Goal: Task Accomplishment & Management: Complete application form

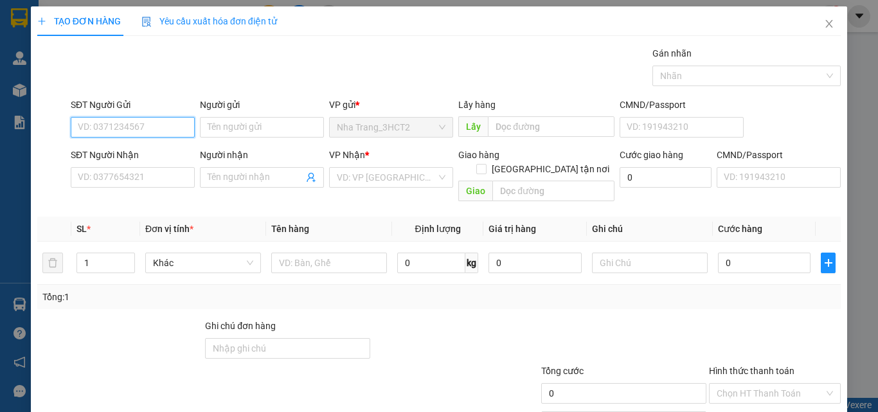
click at [145, 121] on input "SĐT Người Gửi" at bounding box center [133, 127] width 124 height 21
click at [137, 132] on input "SĐT Người Gửi" at bounding box center [133, 127] width 124 height 21
type input "0793692969"
click at [159, 158] on div "0793692969 - NGỌC" at bounding box center [131, 153] width 107 height 14
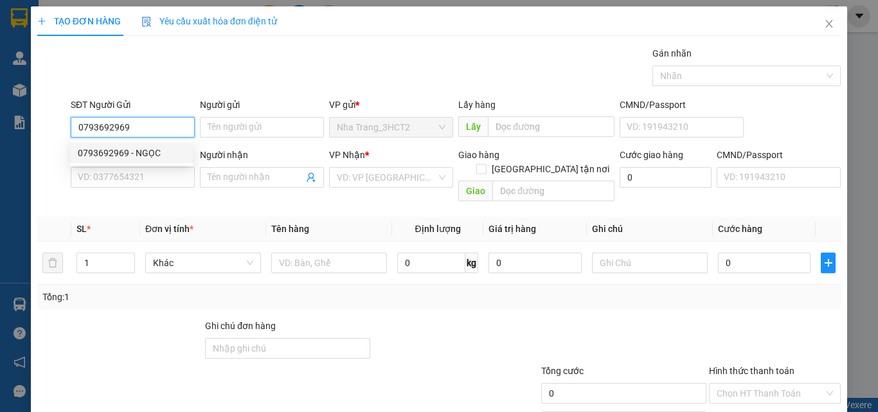
type input "NGỌC"
type input "0909733460"
type input "THÁI"
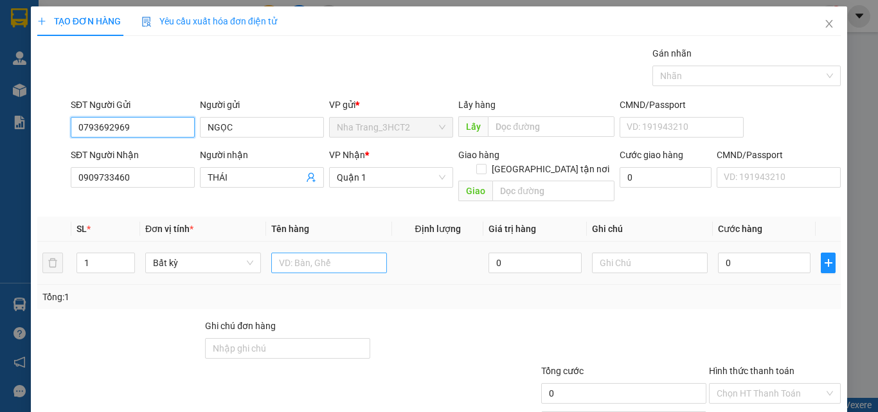
type input "0793692969"
click at [325, 253] on input "text" at bounding box center [329, 263] width 116 height 21
type input "1TX"
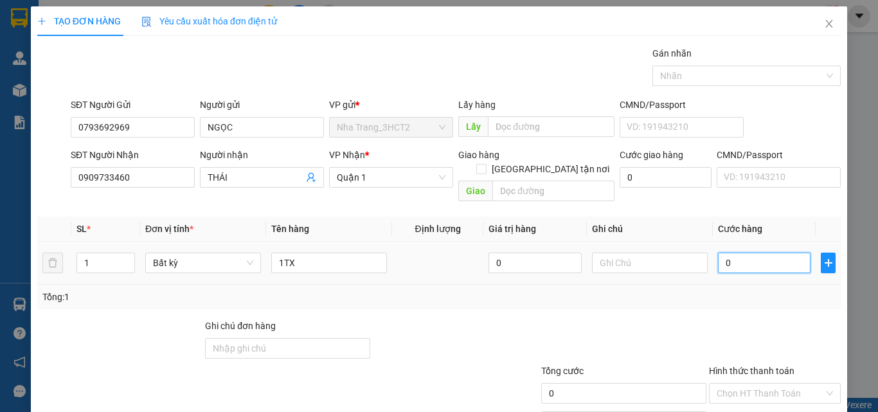
click at [739, 253] on input "0" at bounding box center [764, 263] width 93 height 21
type input "3"
type input "30"
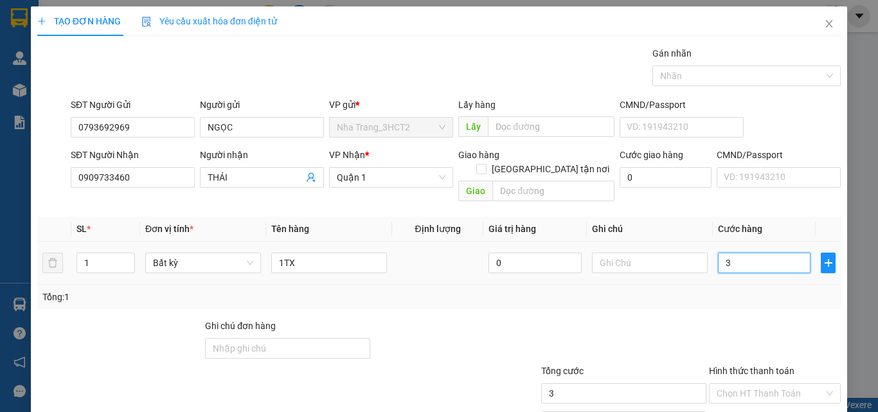
type input "30"
type input "300"
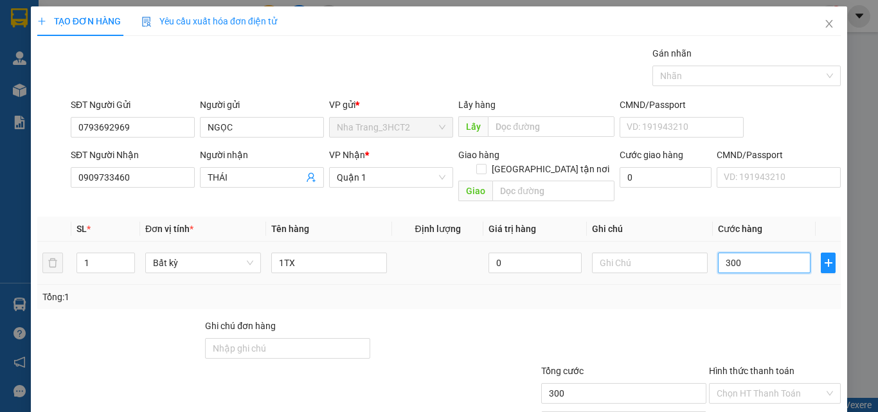
type input "3.000"
type input "30.000"
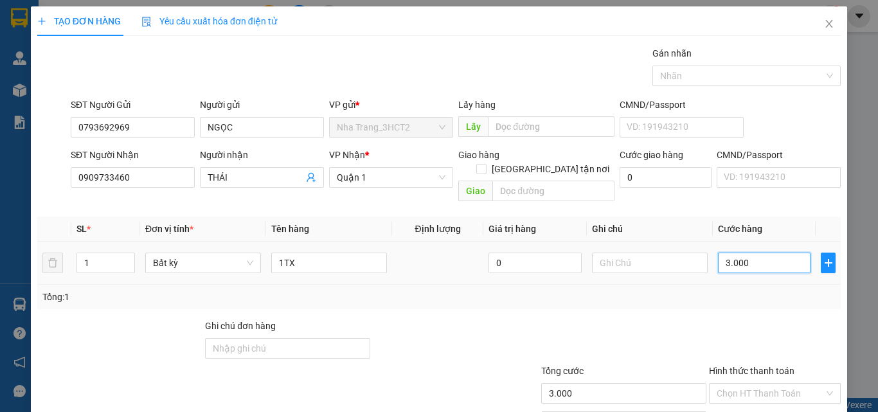
type input "30.000"
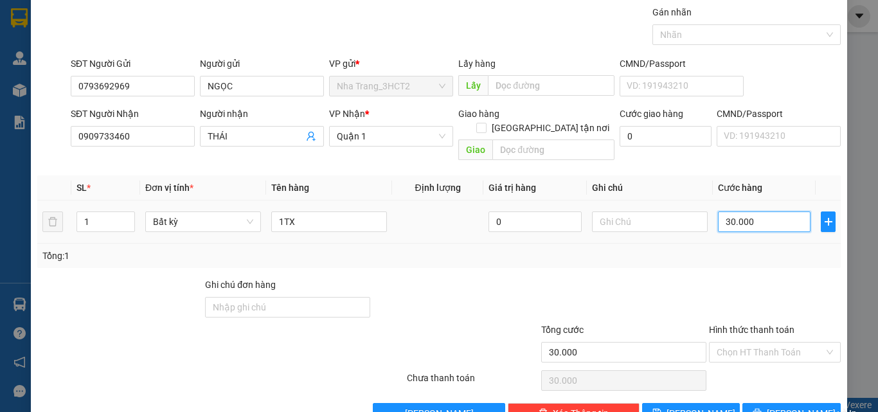
scroll to position [64, 0]
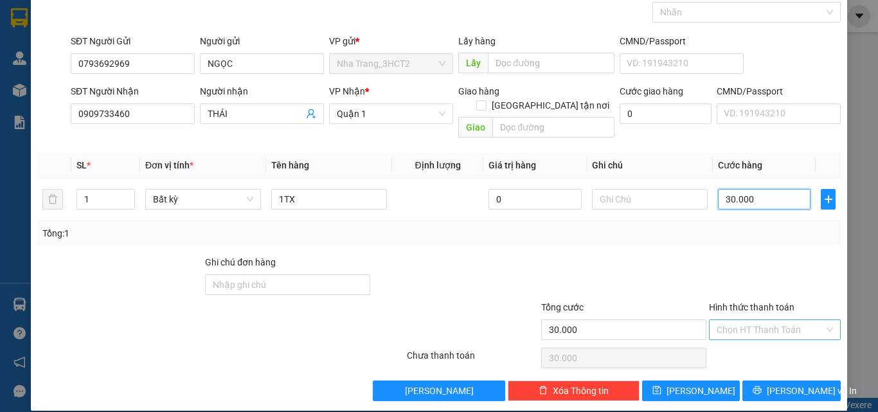
type input "30.000"
click at [774, 322] on input "Hình thức thanh toán" at bounding box center [770, 329] width 107 height 19
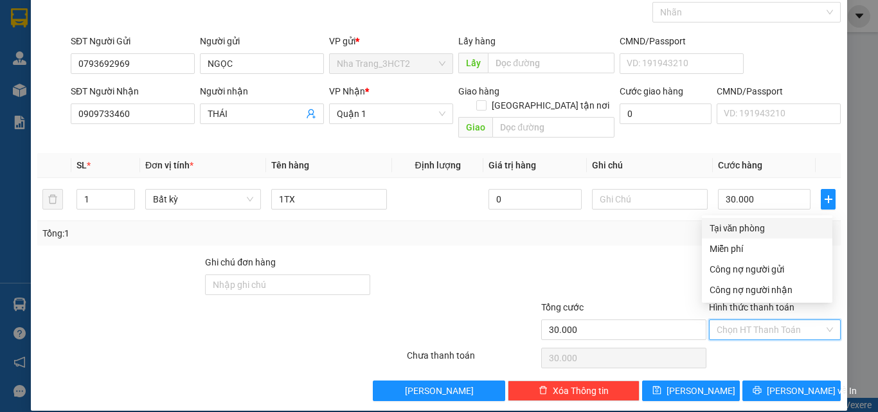
click at [720, 229] on div "Tại văn phòng" at bounding box center [766, 228] width 115 height 14
type input "0"
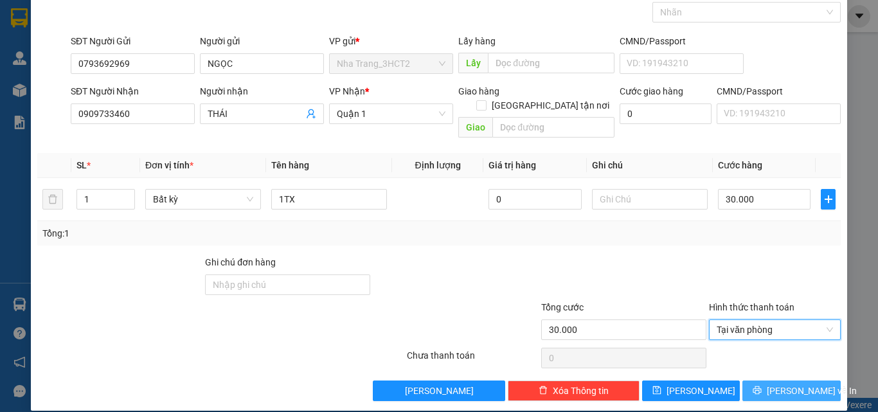
click at [791, 384] on span "[PERSON_NAME] và In" at bounding box center [812, 391] width 90 height 14
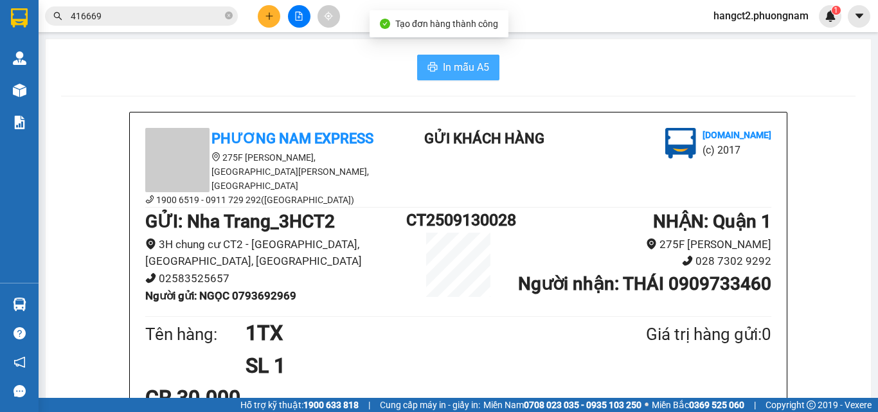
click at [477, 79] on button "In mẫu A5" at bounding box center [458, 68] width 82 height 26
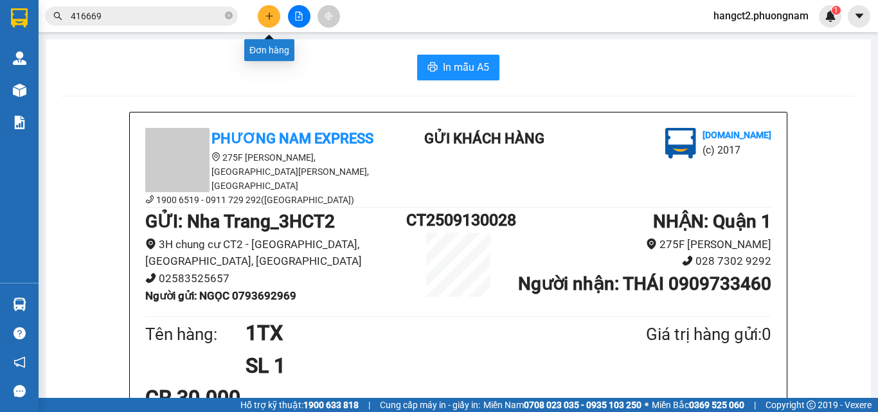
click at [263, 19] on button at bounding box center [269, 16] width 22 height 22
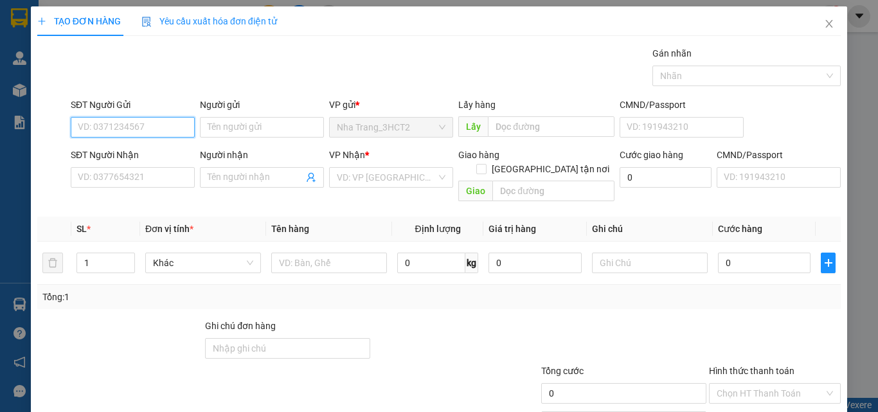
click at [167, 134] on input "SĐT Người Gửi" at bounding box center [133, 127] width 124 height 21
click at [170, 156] on div "0707787898 - THANH [GEOGRAPHIC_DATA]" at bounding box center [166, 153] width 177 height 14
type input "0707787898"
type input "THANH NGA"
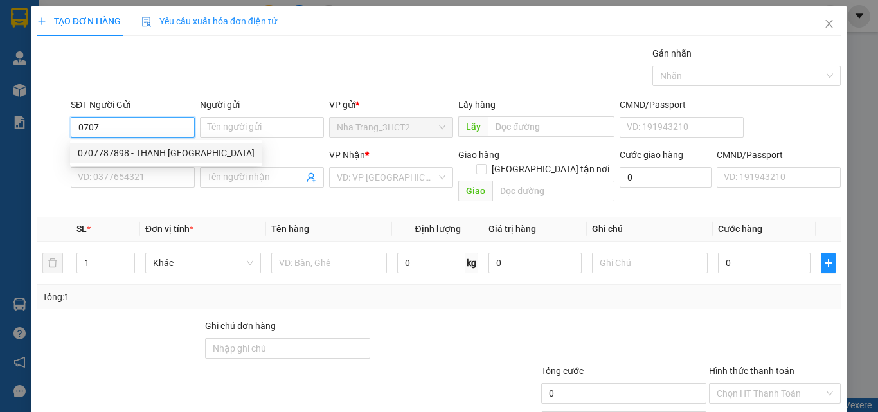
type input "0523063678"
type input "NGỌC"
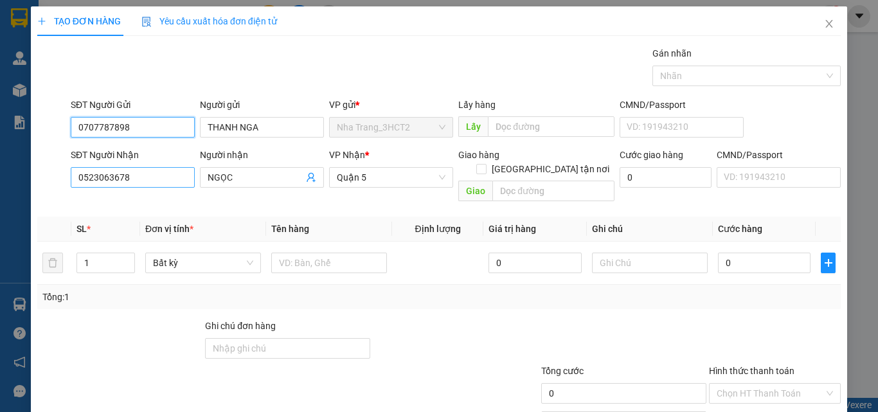
type input "0707787898"
drag, startPoint x: 134, startPoint y: 185, endPoint x: 11, endPoint y: 234, distance: 132.7
click at [11, 234] on div "TẠO ĐƠN HÀNG Yêu cầu xuất hóa đơn điện tử Transit Pickup Surcharge Ids Transit …" at bounding box center [439, 206] width 878 height 412
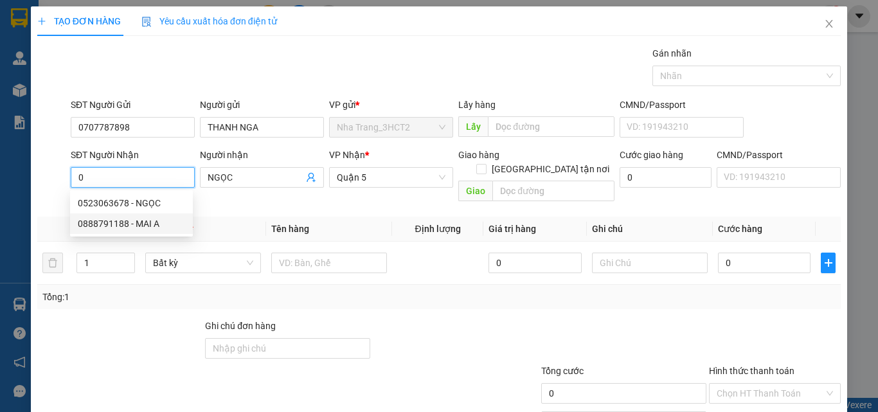
click at [107, 230] on div "0888791188 - MAI A" at bounding box center [131, 224] width 107 height 14
type input "0888791188"
type input "MAI A"
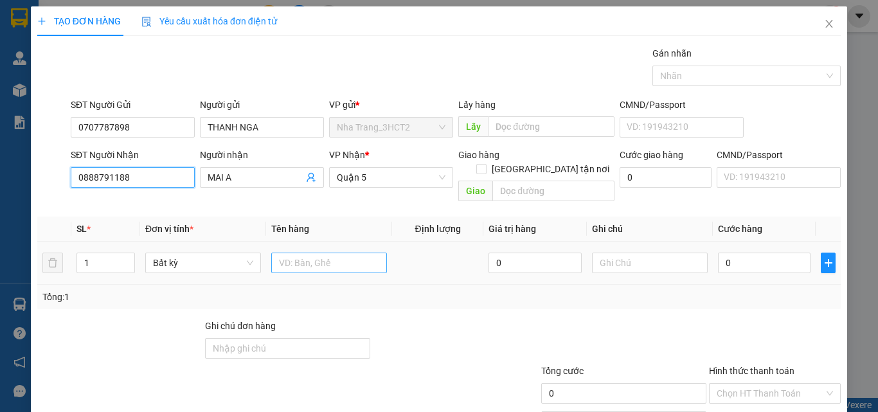
type input "0888791188"
click at [319, 253] on input "text" at bounding box center [329, 263] width 116 height 21
type input "1T ĐỎ"
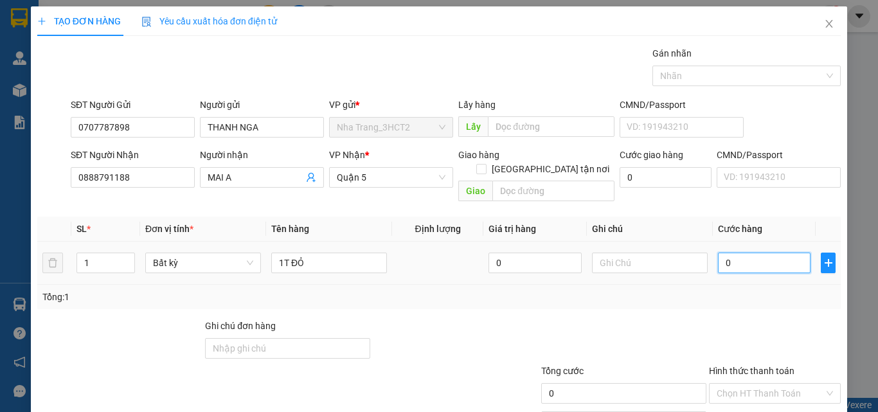
click at [741, 253] on input "0" at bounding box center [764, 263] width 93 height 21
type input "2"
type input "20"
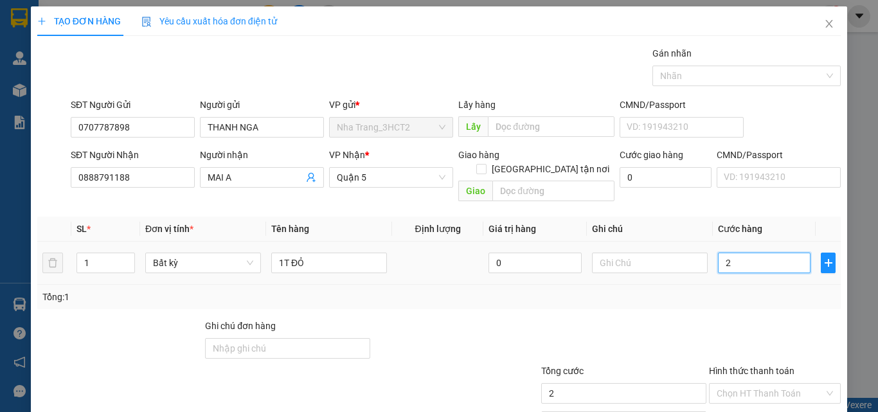
type input "20"
type input "200"
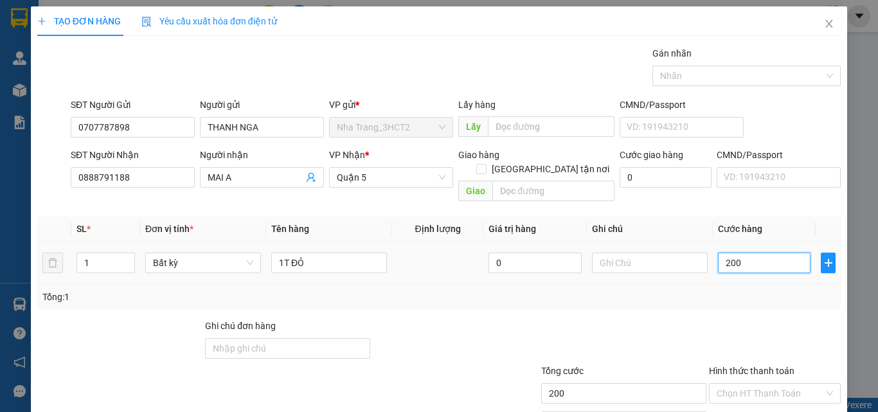
type input "2.000"
type input "20.000"
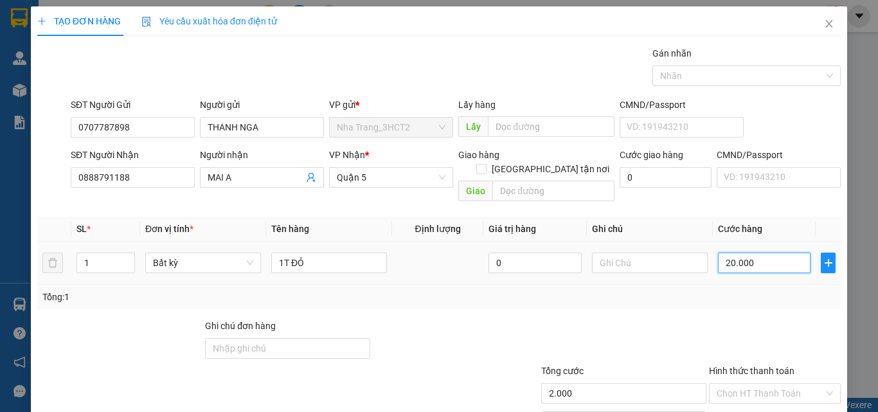
type input "20.000"
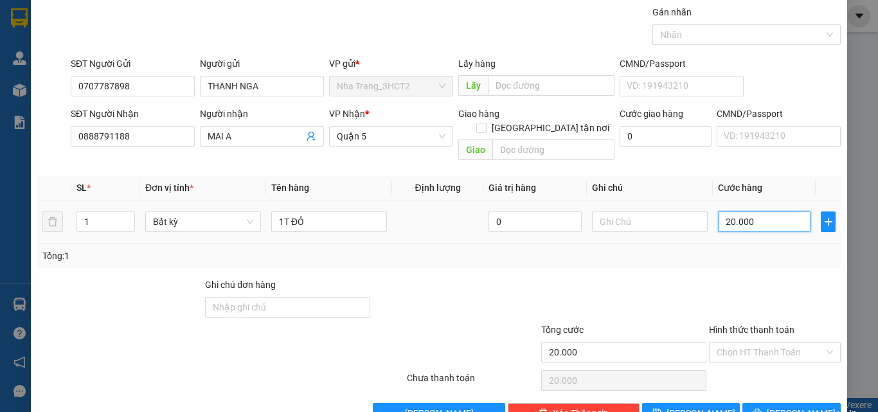
scroll to position [64, 0]
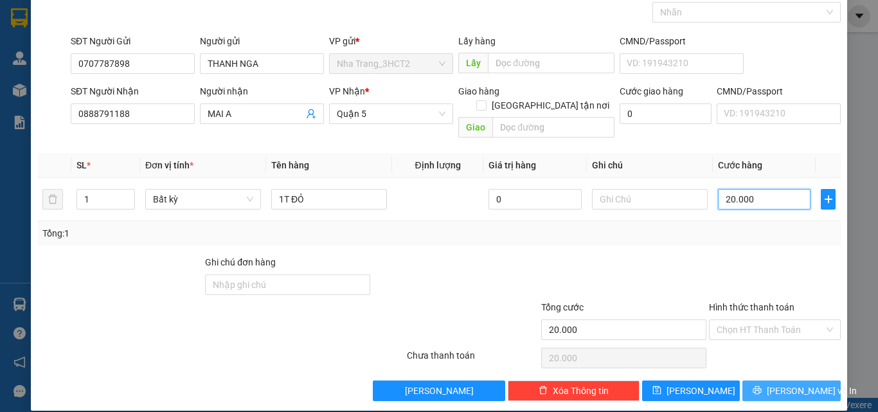
type input "20.000"
click at [792, 384] on span "[PERSON_NAME] và In" at bounding box center [812, 391] width 90 height 14
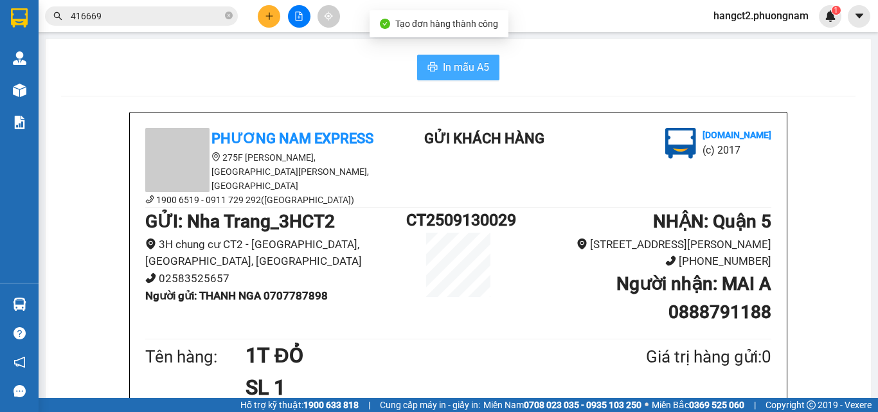
click at [476, 67] on span "In mẫu A5" at bounding box center [466, 67] width 46 height 16
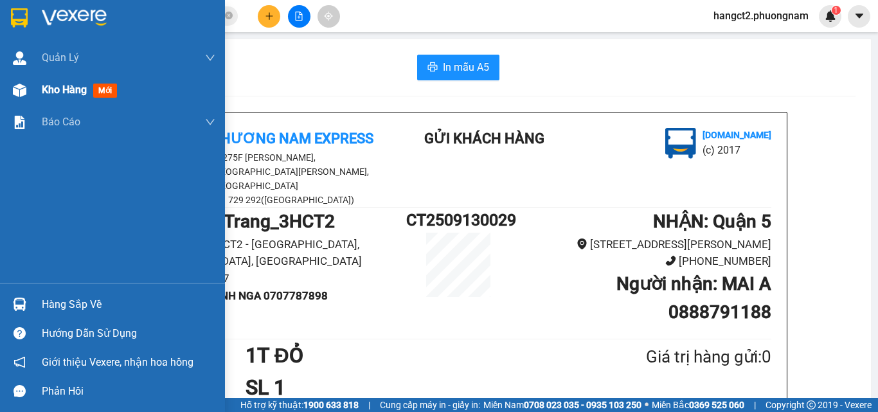
click at [36, 93] on div "Kho hàng mới" at bounding box center [112, 90] width 225 height 32
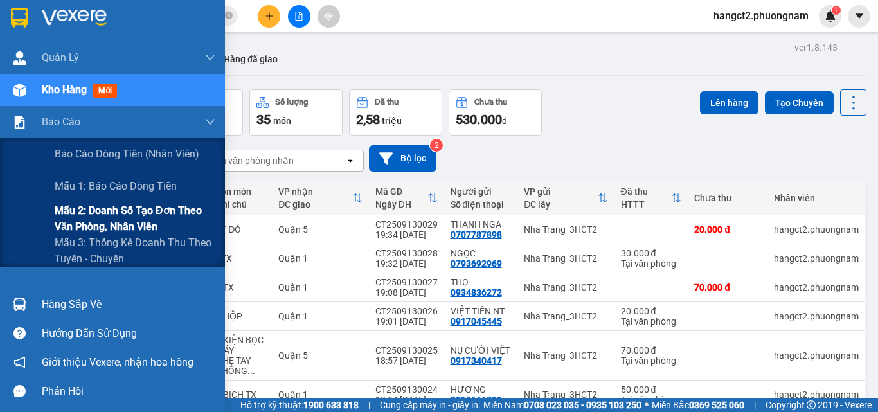
click at [93, 217] on span "Mẫu 2: Doanh số tạo đơn theo Văn phòng, nhân viên" at bounding box center [135, 218] width 161 height 32
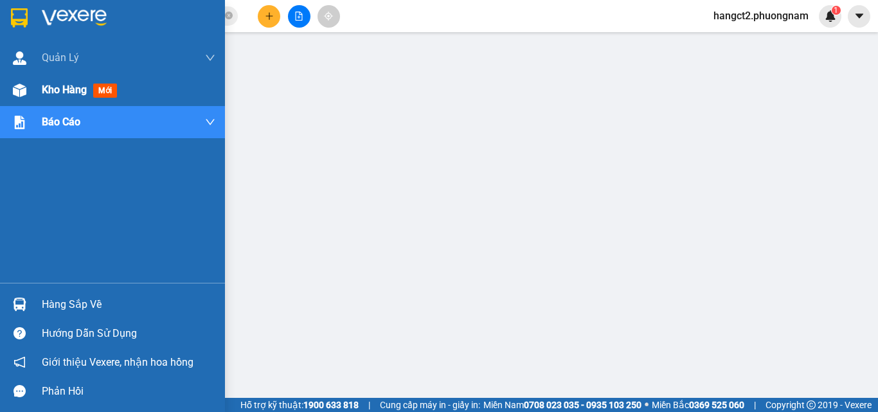
click at [66, 92] on span "Kho hàng" at bounding box center [64, 90] width 45 height 12
